Goal: Task Accomplishment & Management: Use online tool/utility

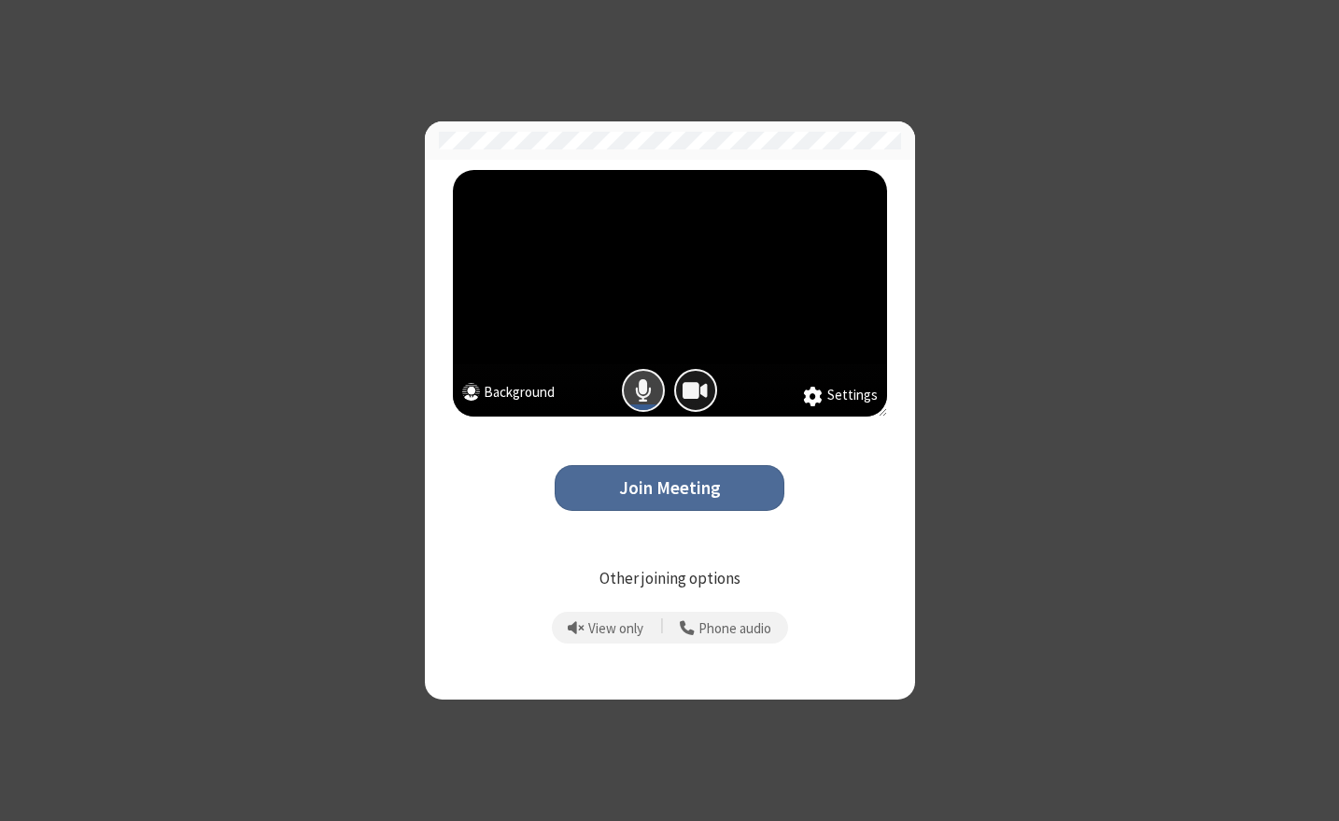
drag, startPoint x: 643, startPoint y: 388, endPoint x: 687, endPoint y: 390, distance: 44.0
click at [643, 387] on span "Mic is on" at bounding box center [643, 389] width 17 height 27
click at [704, 390] on span "Camera is on" at bounding box center [695, 389] width 25 height 27
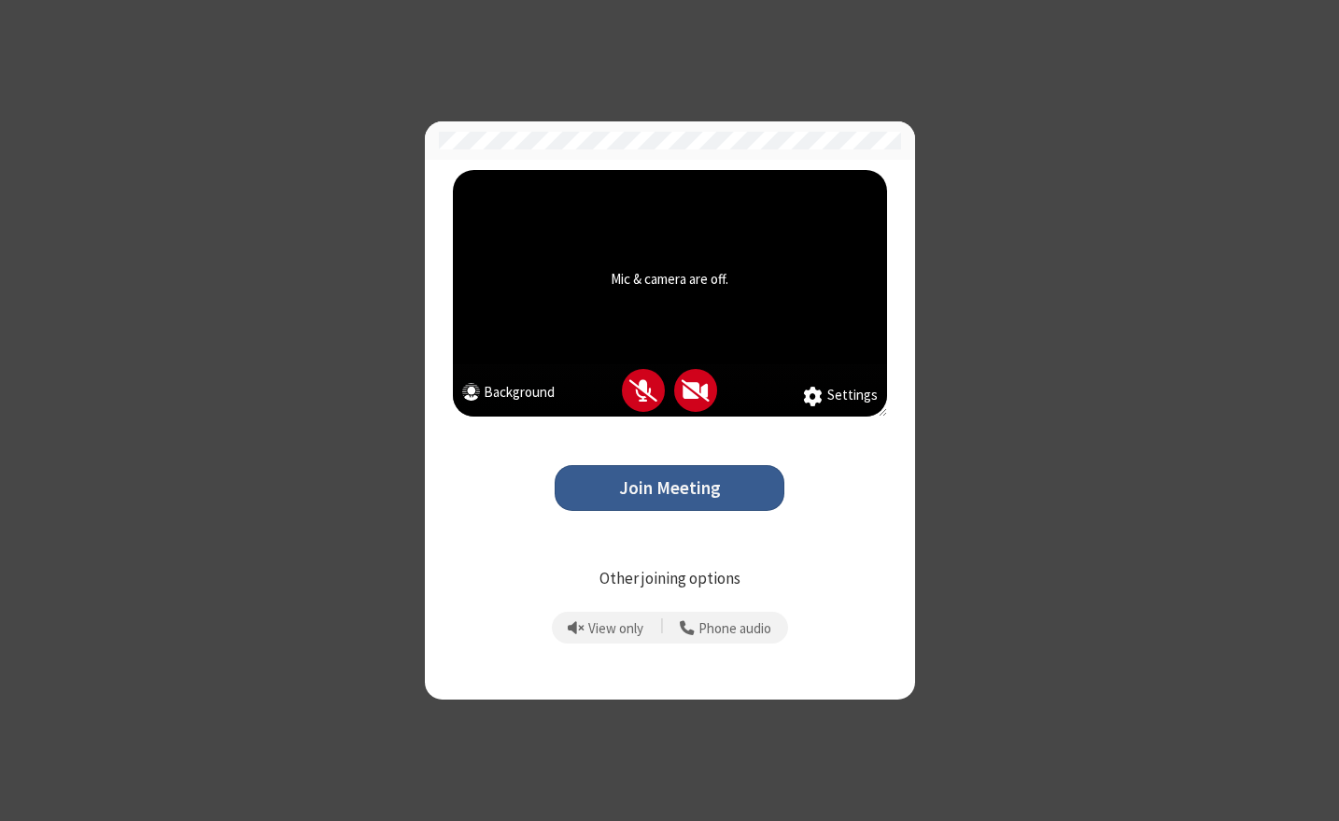
click at [677, 473] on button "Join Meeting" at bounding box center [670, 488] width 230 height 46
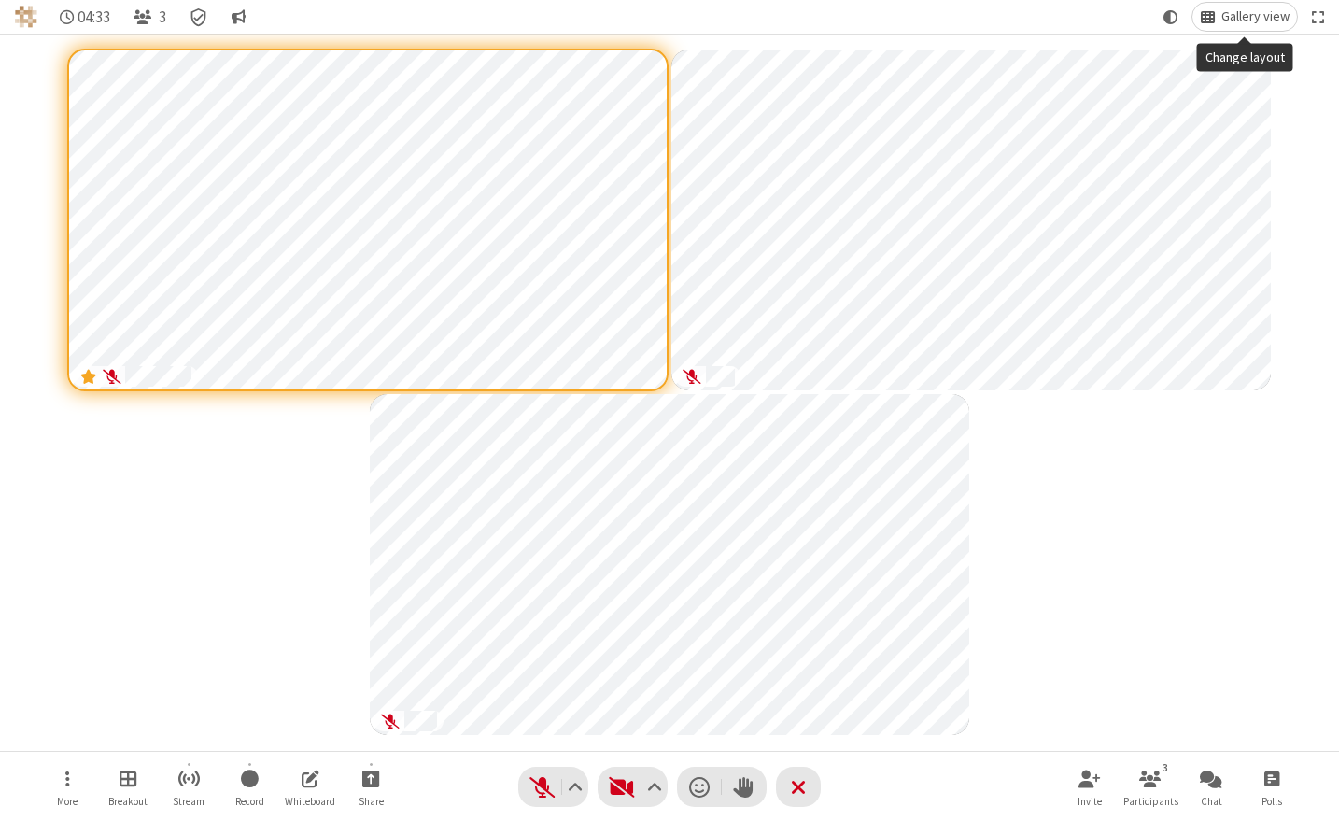
click at [1229, 10] on span "Gallery view" at bounding box center [1256, 16] width 68 height 15
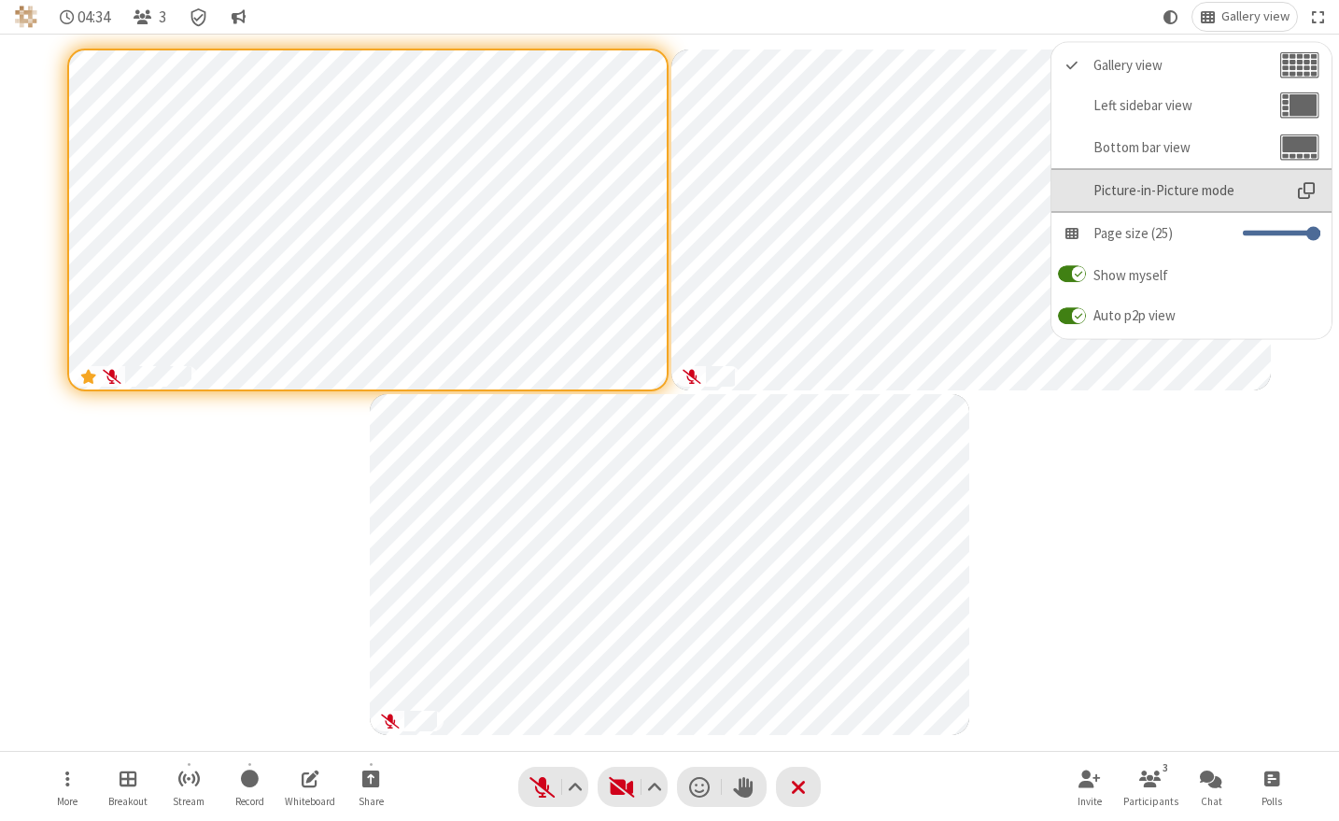
click at [1187, 184] on span "Picture-in-Picture mode" at bounding box center [1187, 190] width 187 height 16
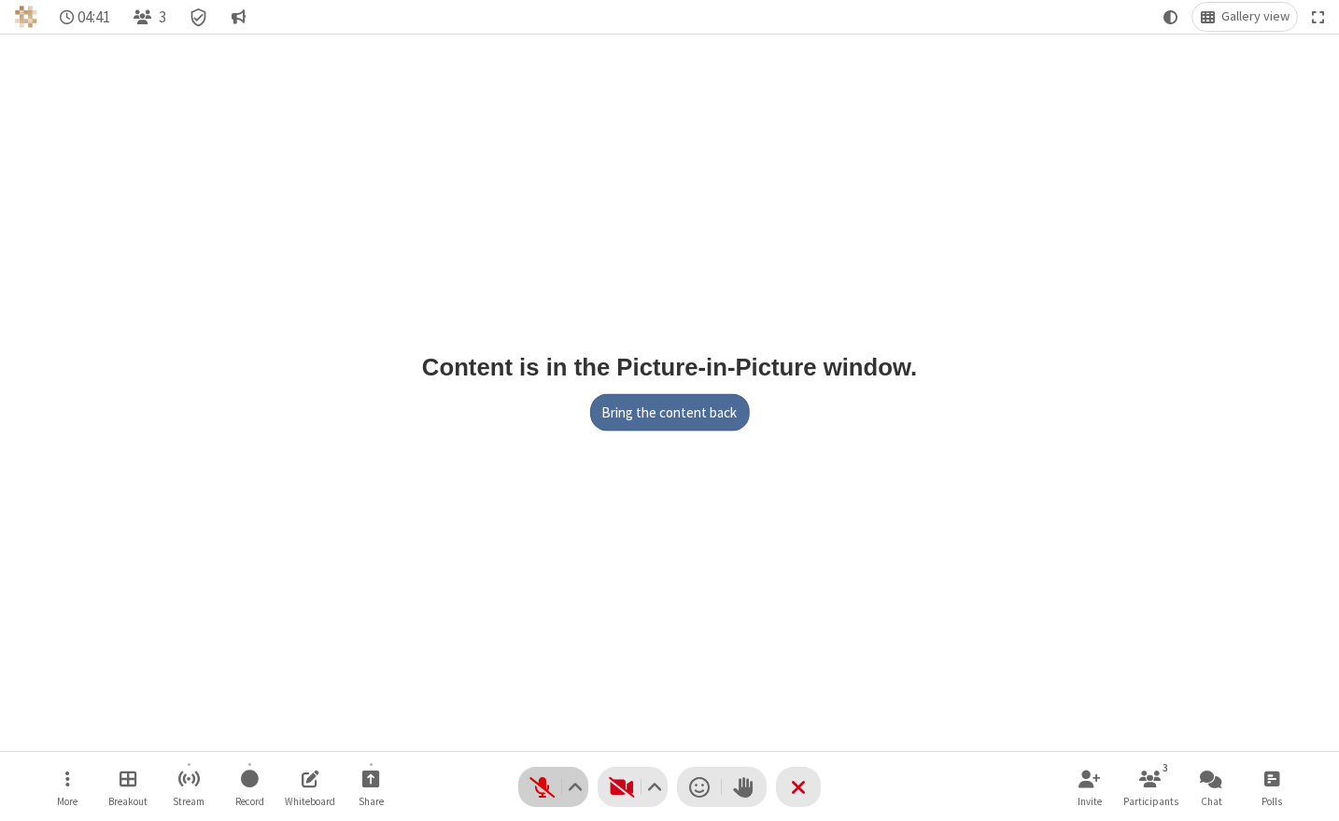
click at [537, 785] on span "Unmute (⌘+Shift+A)" at bounding box center [542, 786] width 28 height 27
click at [61, 784] on button "More" at bounding box center [67, 786] width 56 height 53
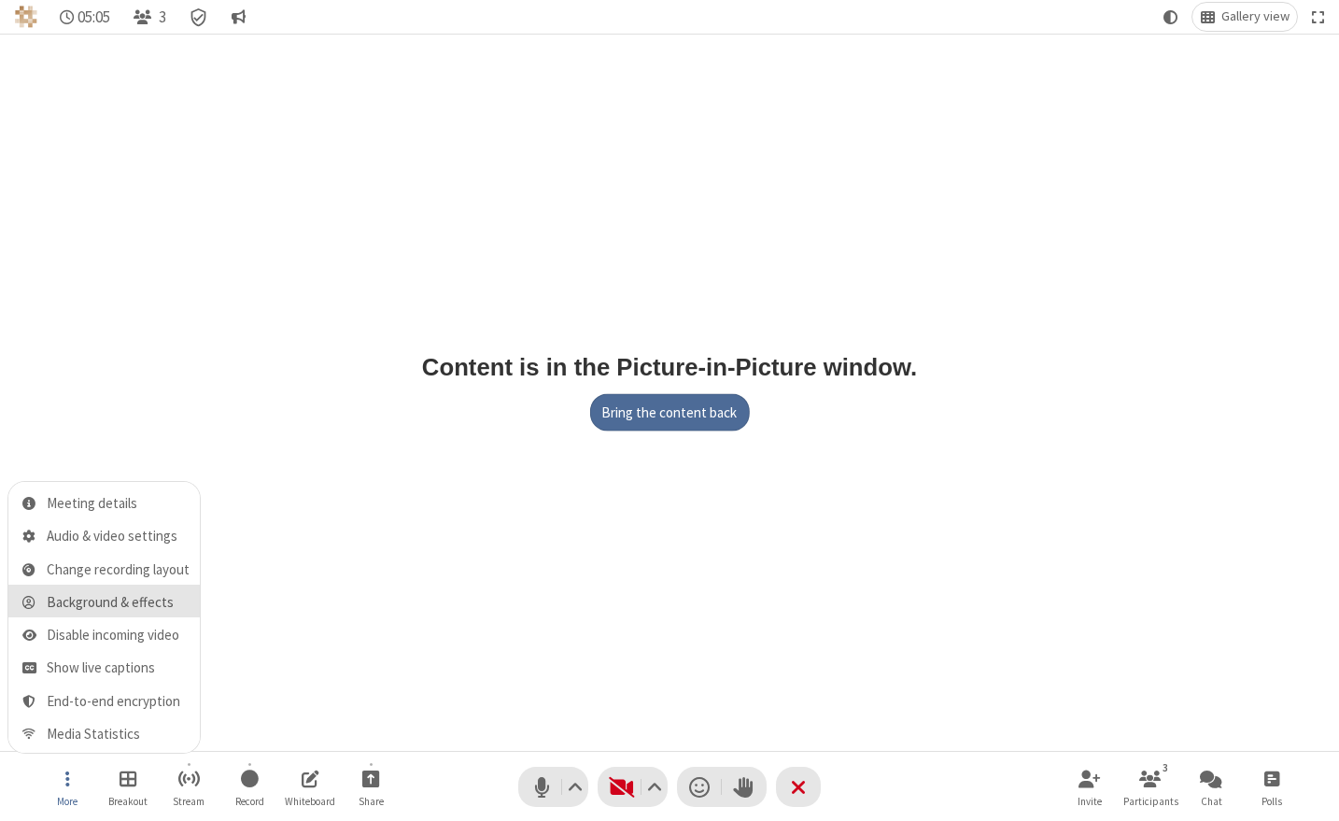
click at [54, 597] on span "Background & effects" at bounding box center [118, 603] width 143 height 16
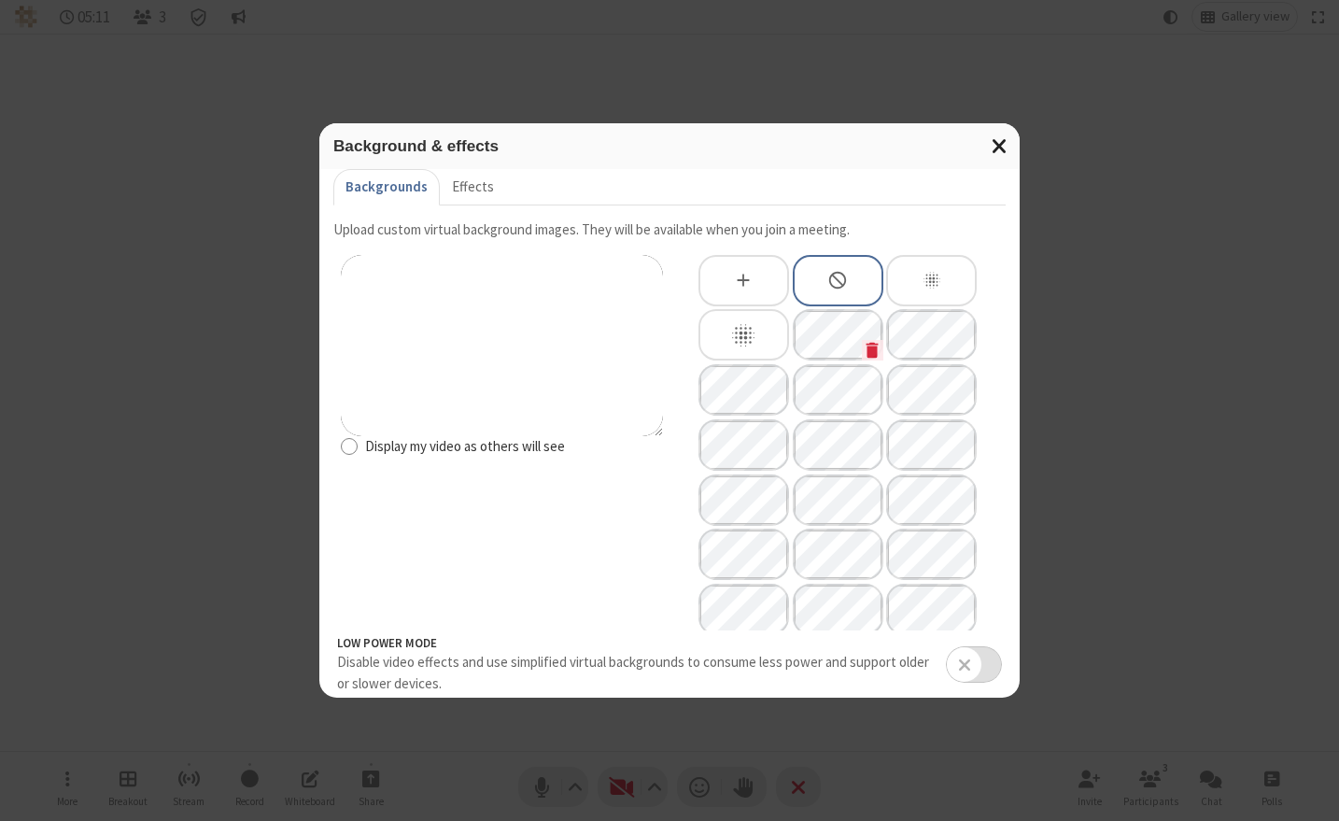
click at [997, 148] on span "Close modal" at bounding box center [1000, 145] width 17 height 24
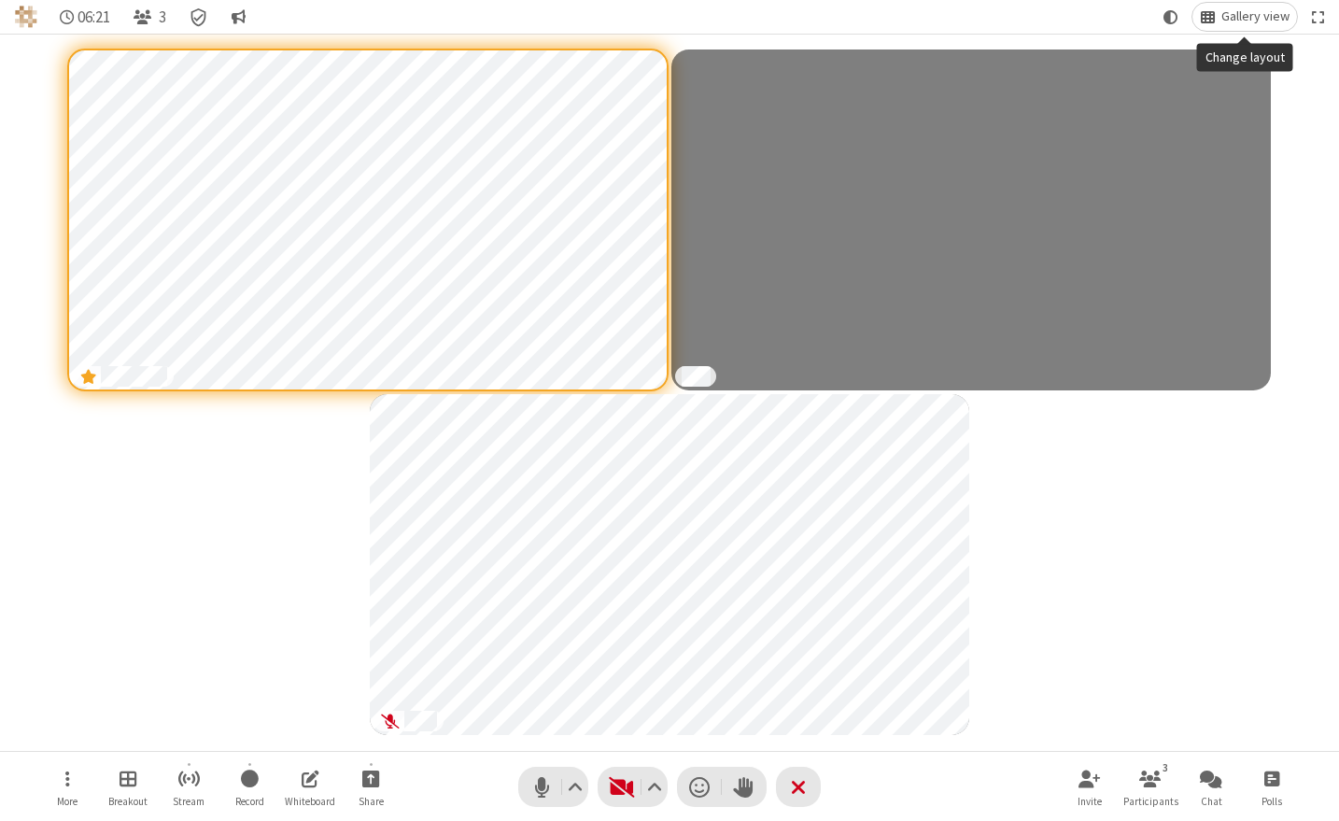
click at [1237, 17] on span "Gallery view" at bounding box center [1256, 16] width 68 height 15
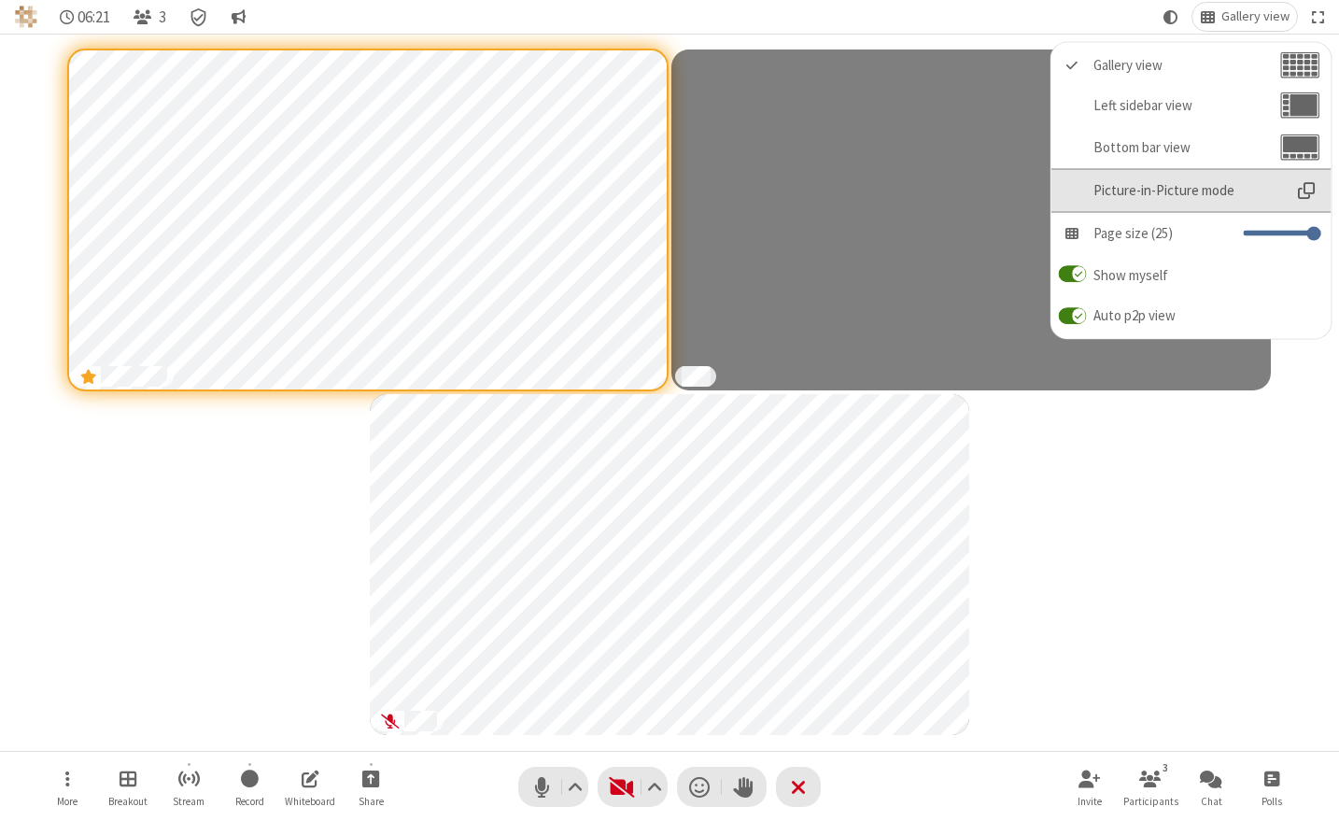
click at [1183, 191] on span "Picture-in-Picture mode" at bounding box center [1187, 190] width 187 height 16
